Goal: Navigation & Orientation: Find specific page/section

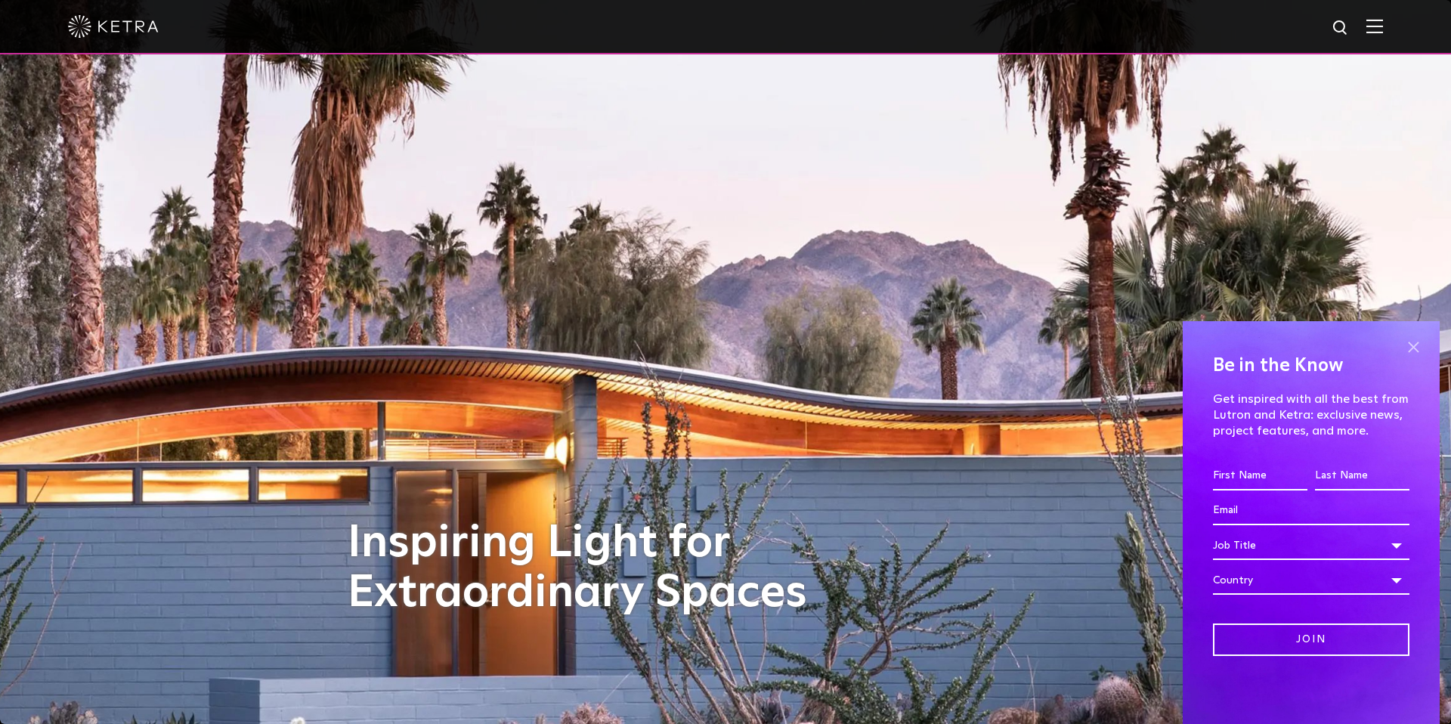
click at [1413, 347] on span at bounding box center [1413, 347] width 23 height 23
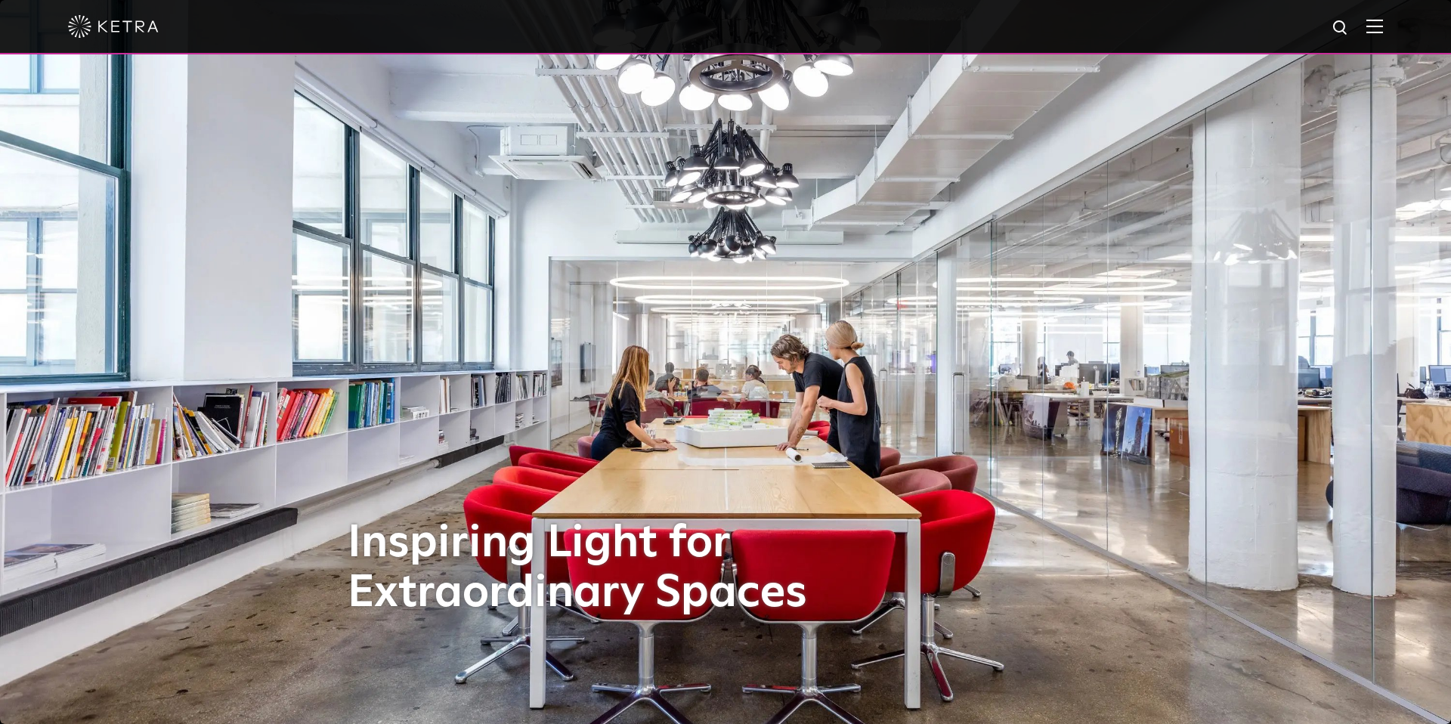
click at [1380, 26] on img at bounding box center [1374, 26] width 17 height 14
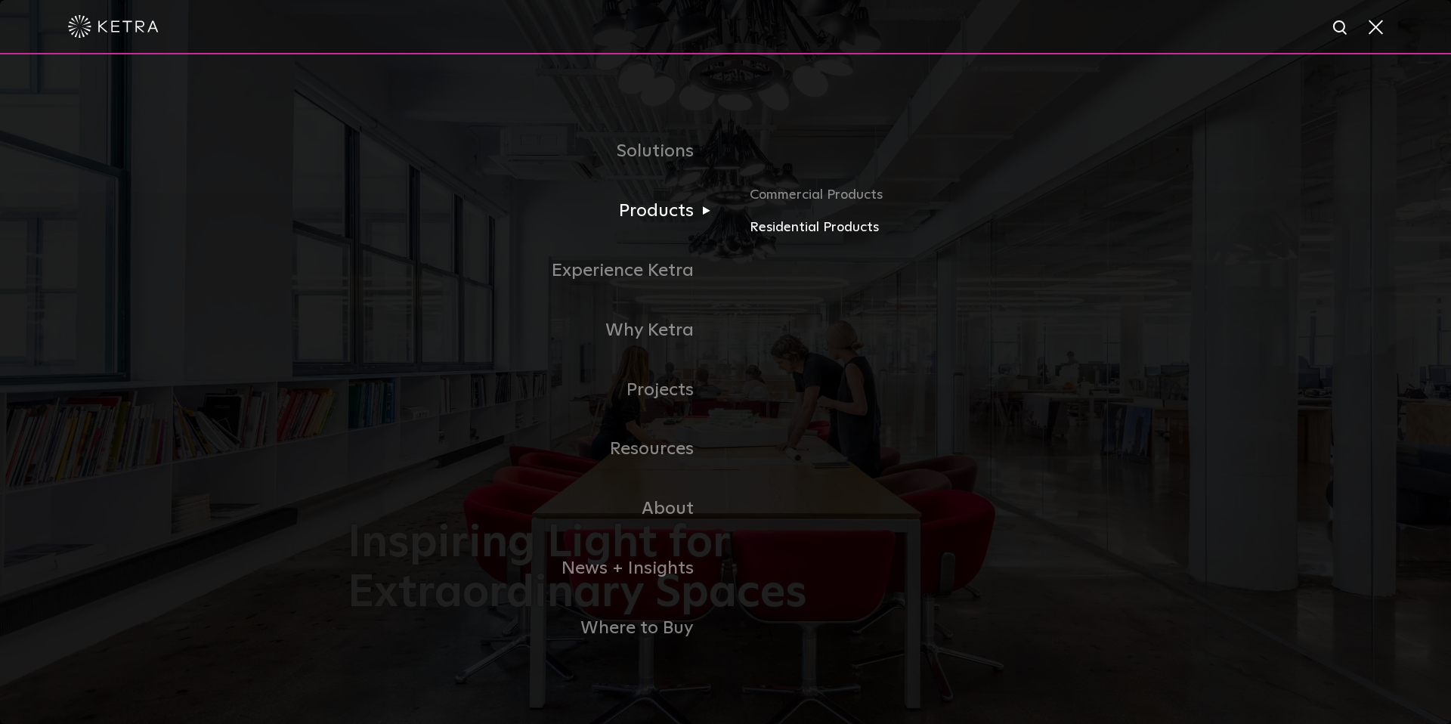
click at [774, 232] on link "Residential Products" at bounding box center [927, 228] width 354 height 22
